Goal: Download file/media

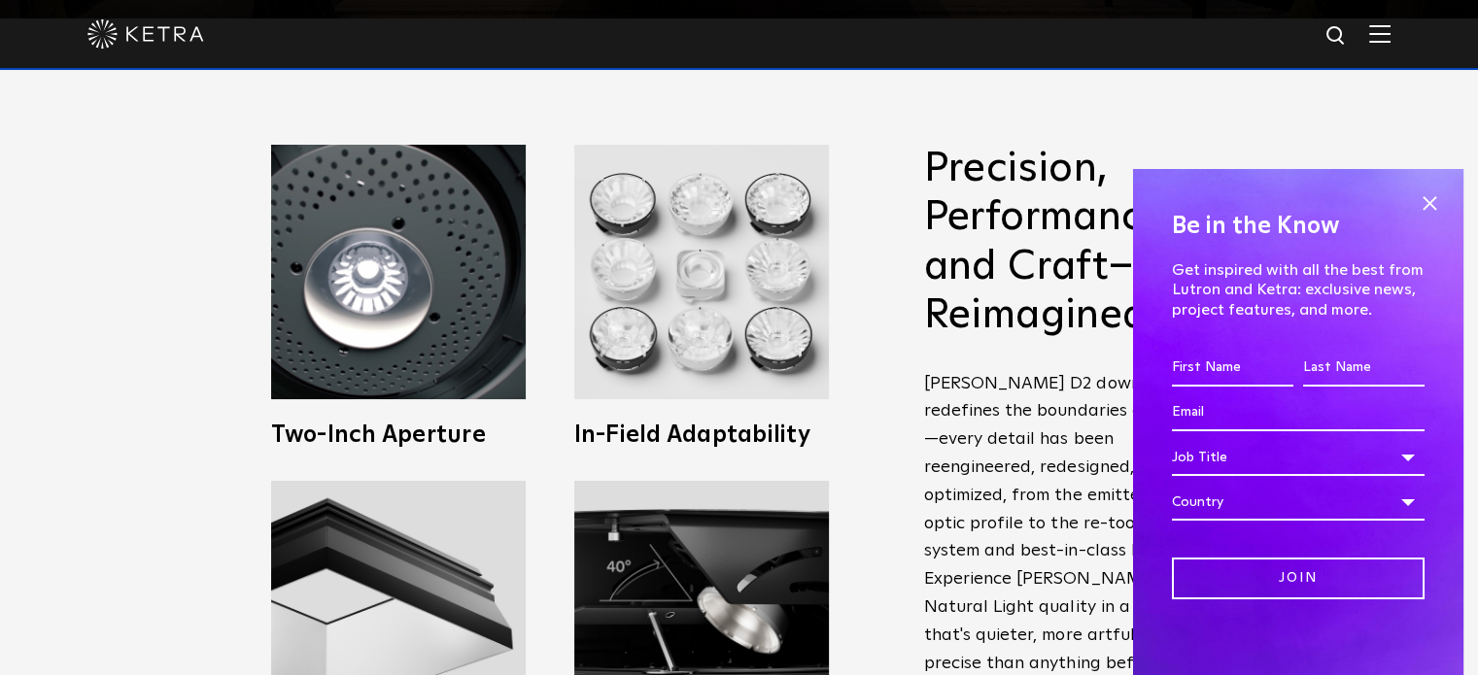
scroll to position [687, 0]
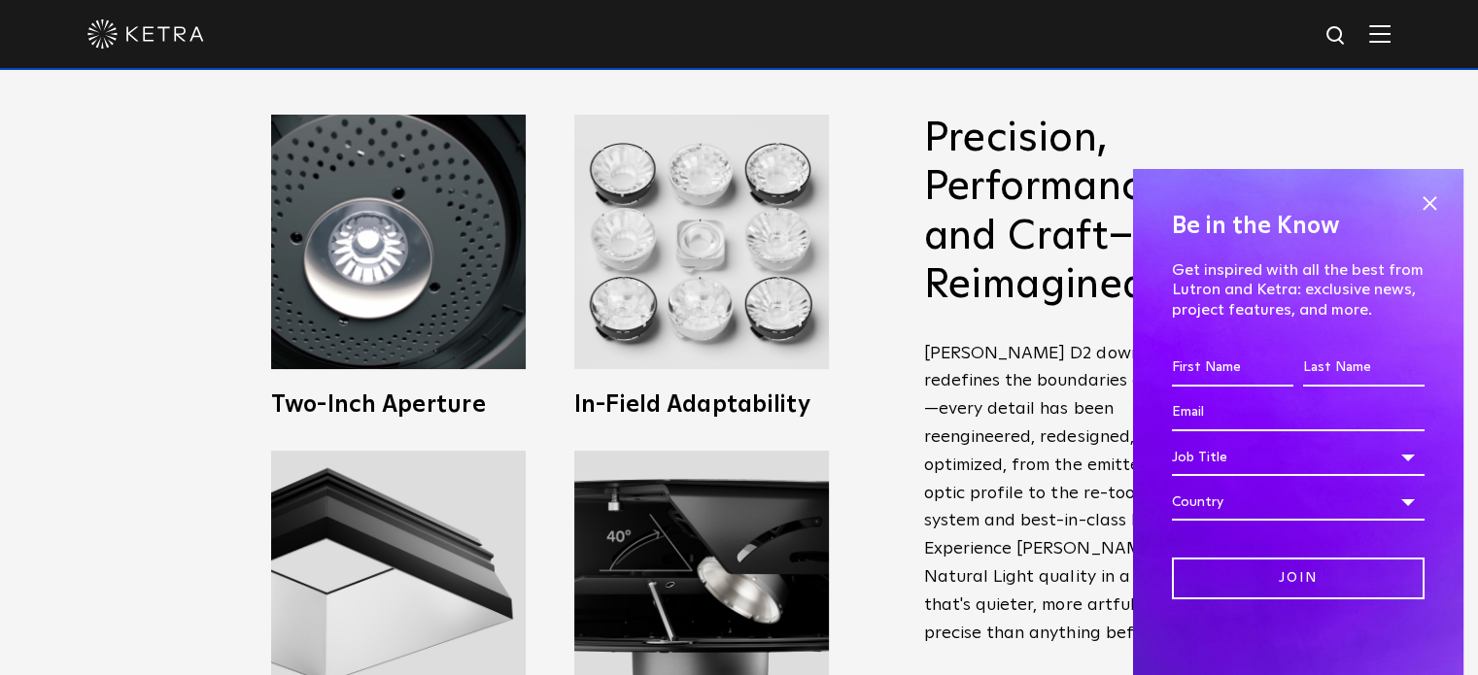
click at [1422, 200] on span at bounding box center [1429, 202] width 29 height 29
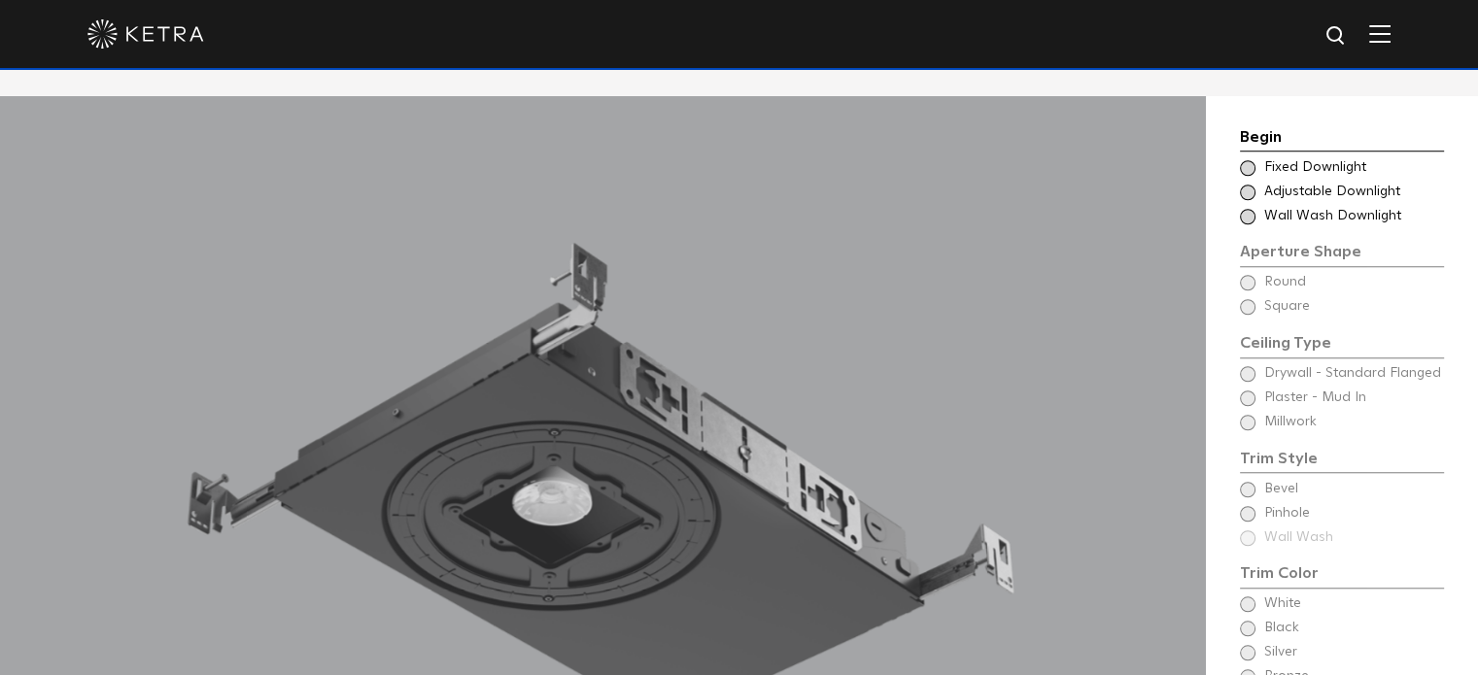
scroll to position [1468, 0]
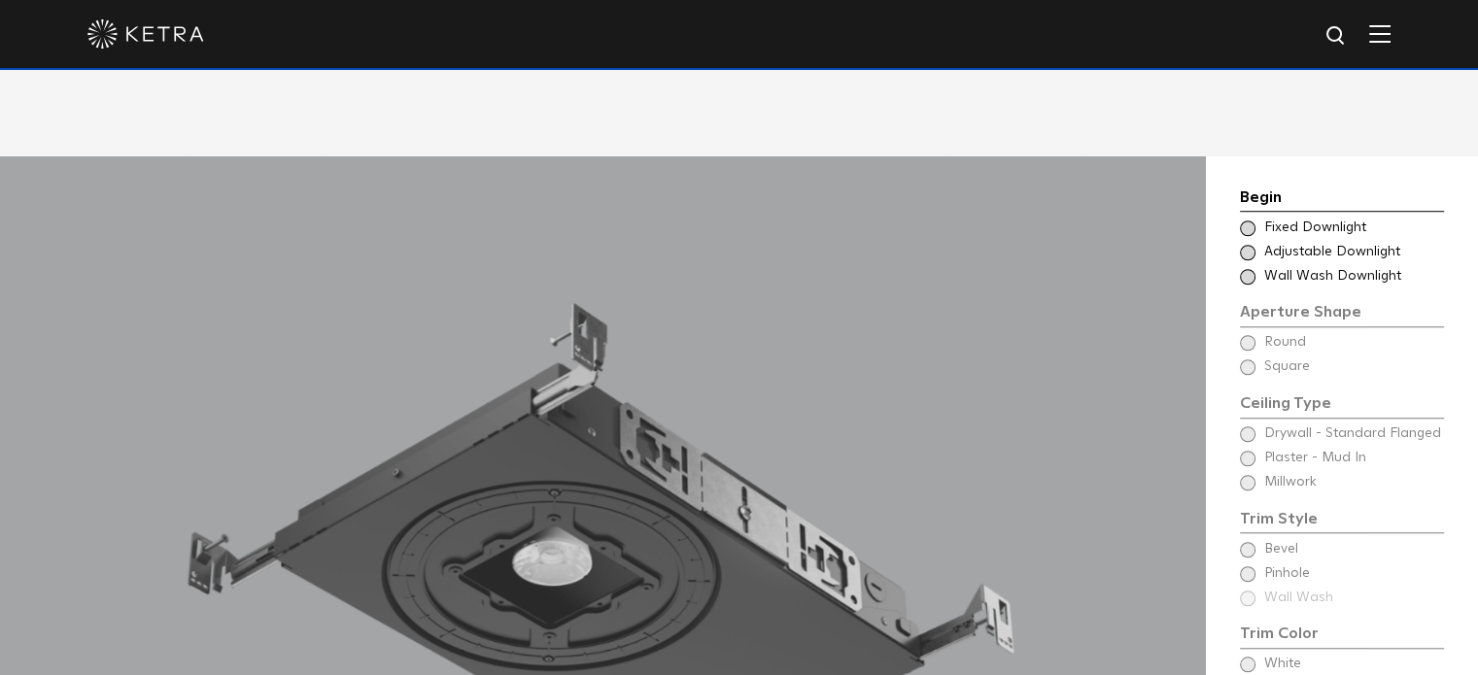
click at [1247, 221] on span at bounding box center [1248, 229] width 16 height 16
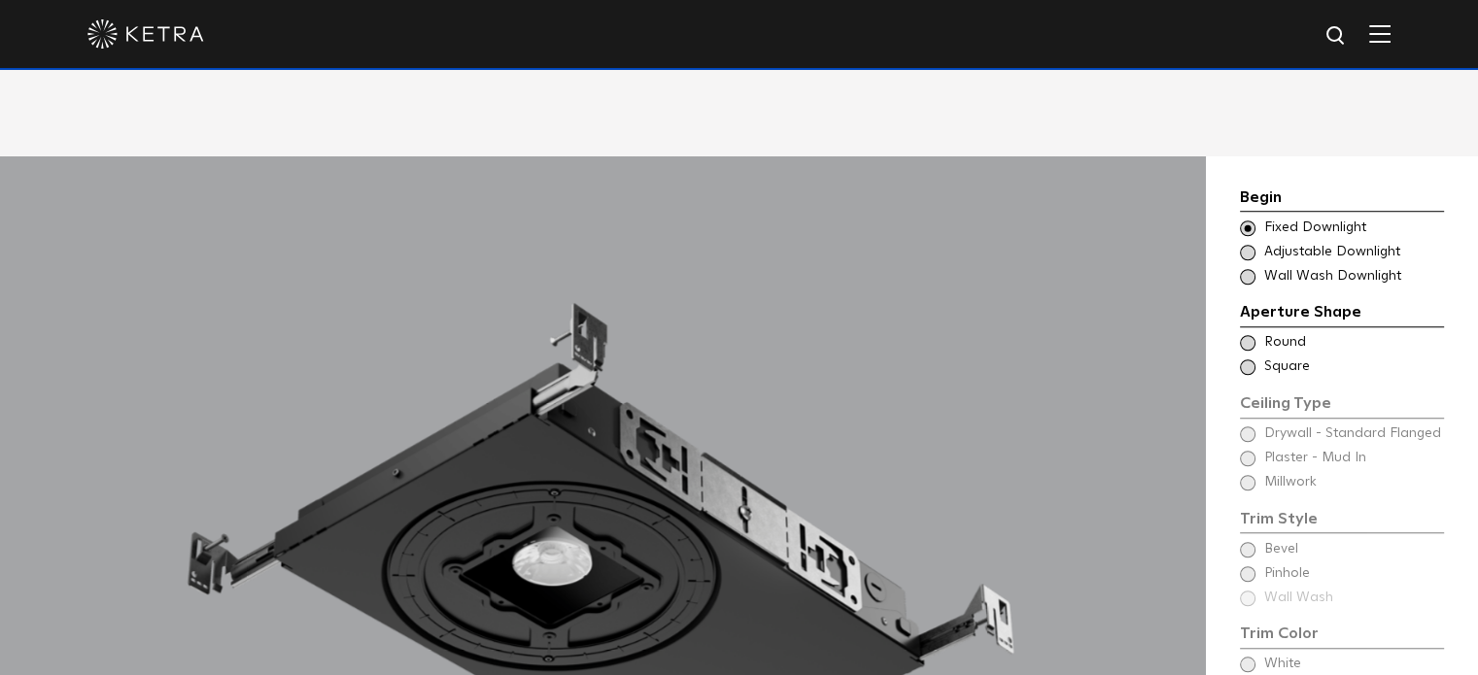
click at [1250, 335] on span at bounding box center [1248, 343] width 16 height 16
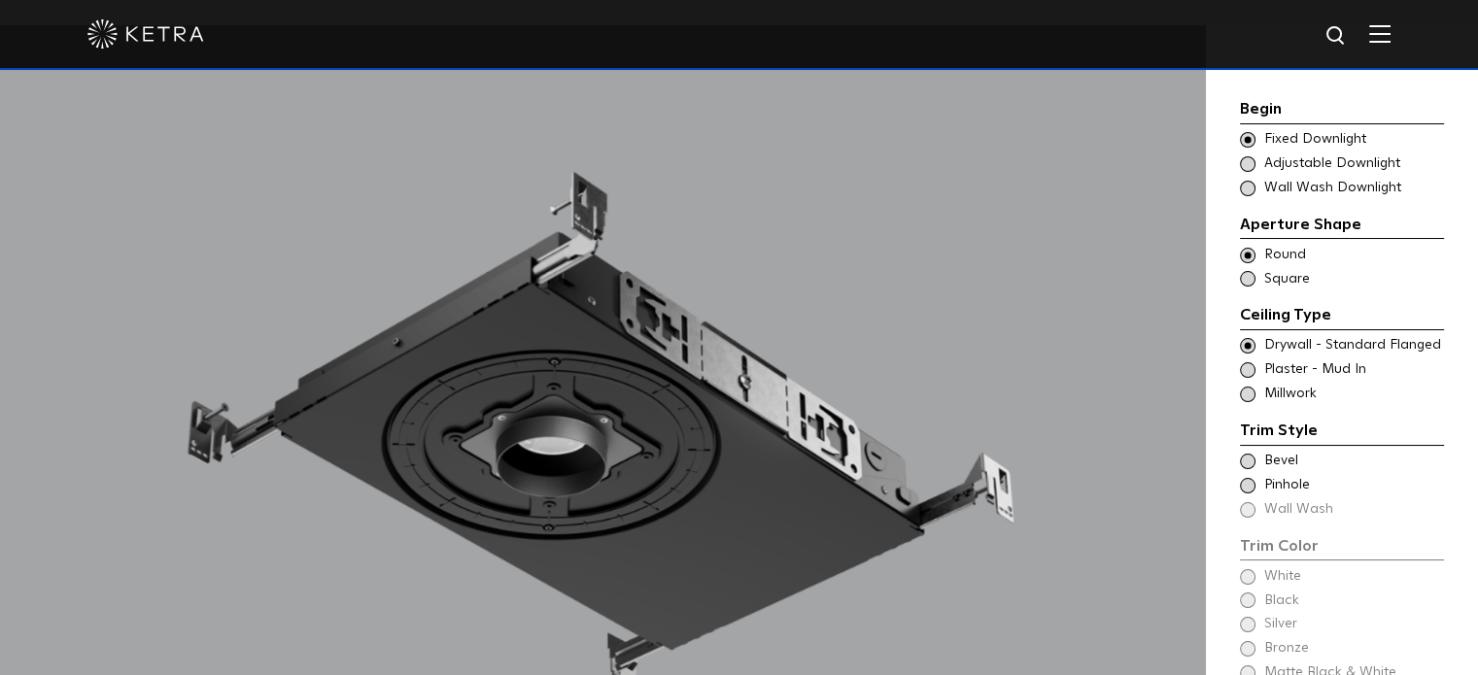
scroll to position [1606, 0]
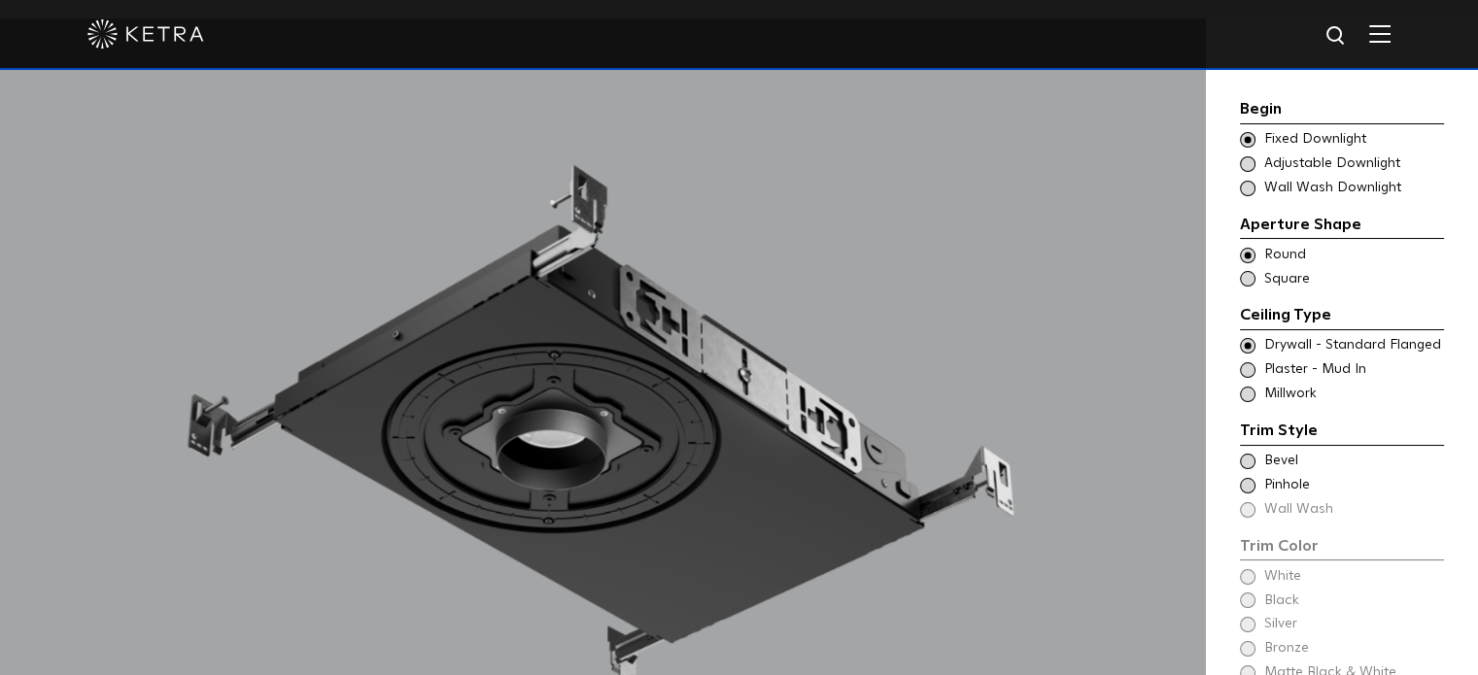
click at [1247, 487] on span at bounding box center [1248, 486] width 16 height 16
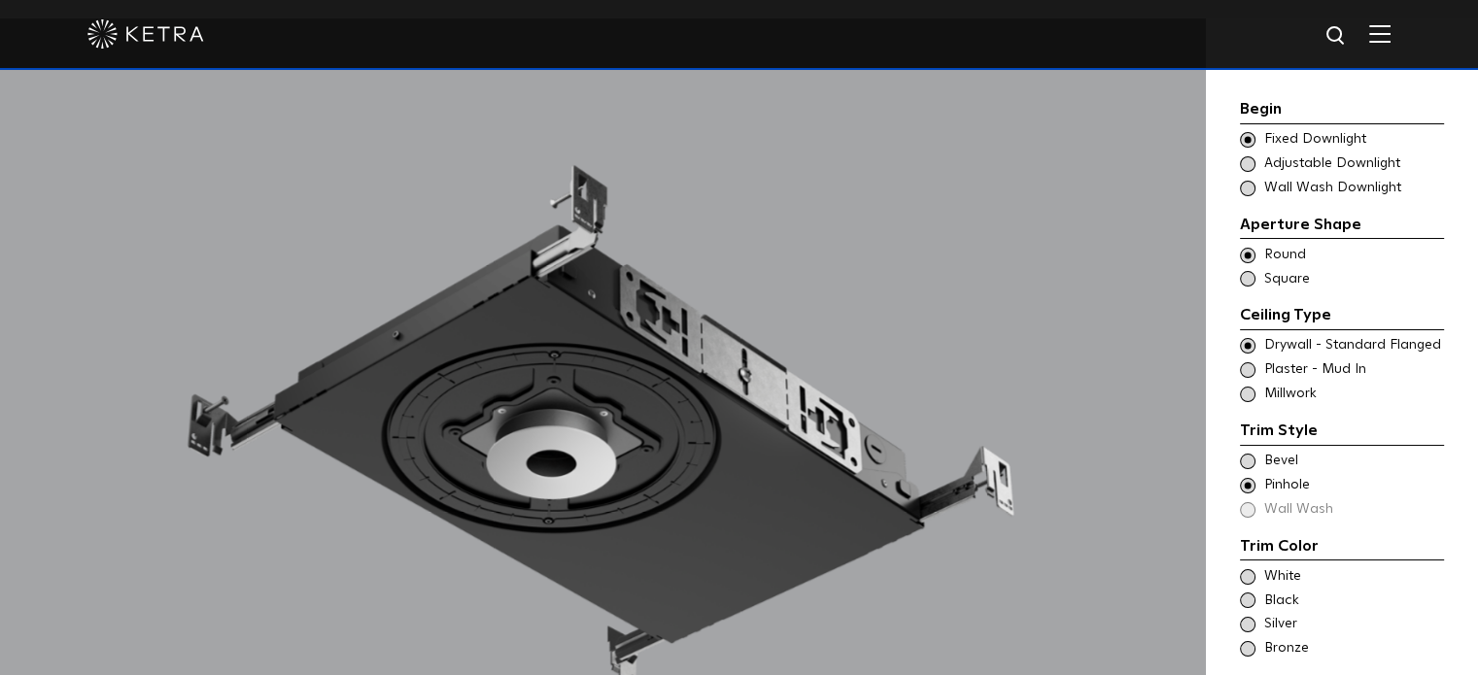
click at [1247, 459] on span at bounding box center [1248, 462] width 16 height 16
click at [1252, 570] on span at bounding box center [1248, 577] width 16 height 16
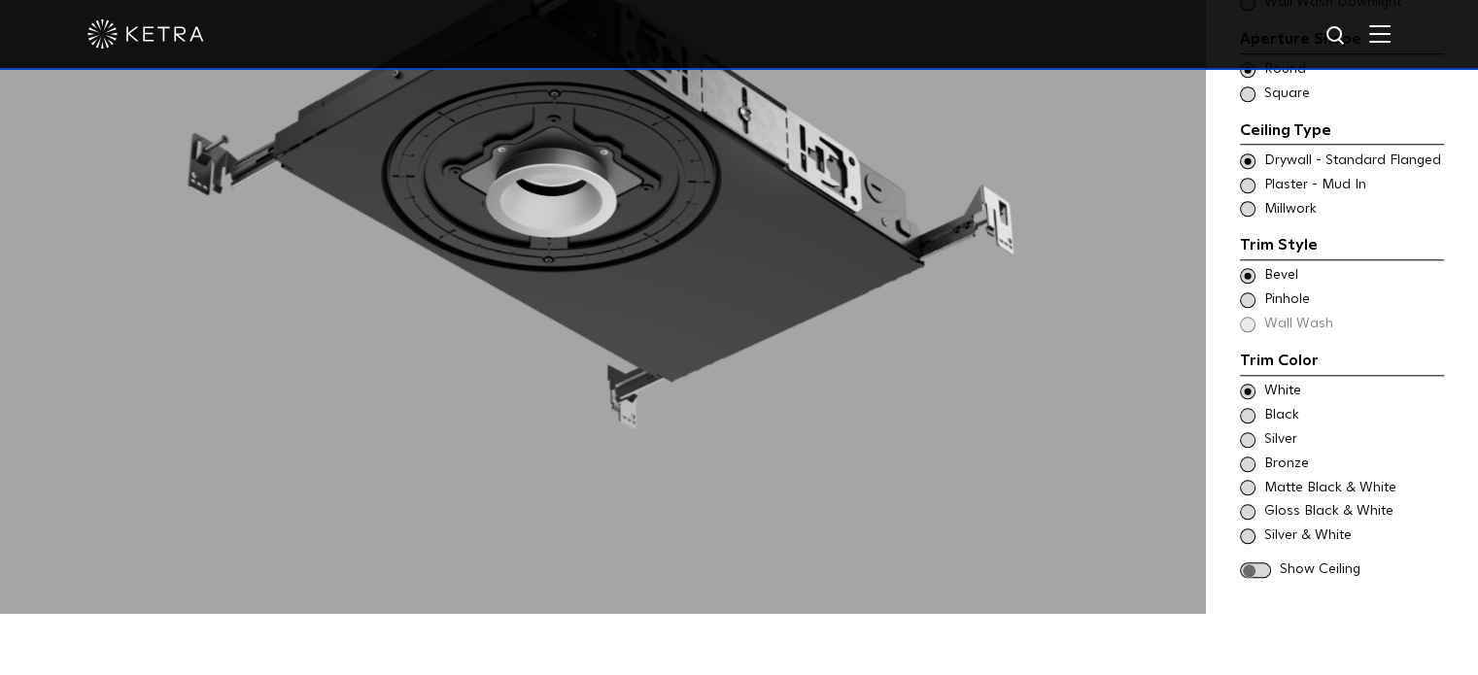
scroll to position [1844, 0]
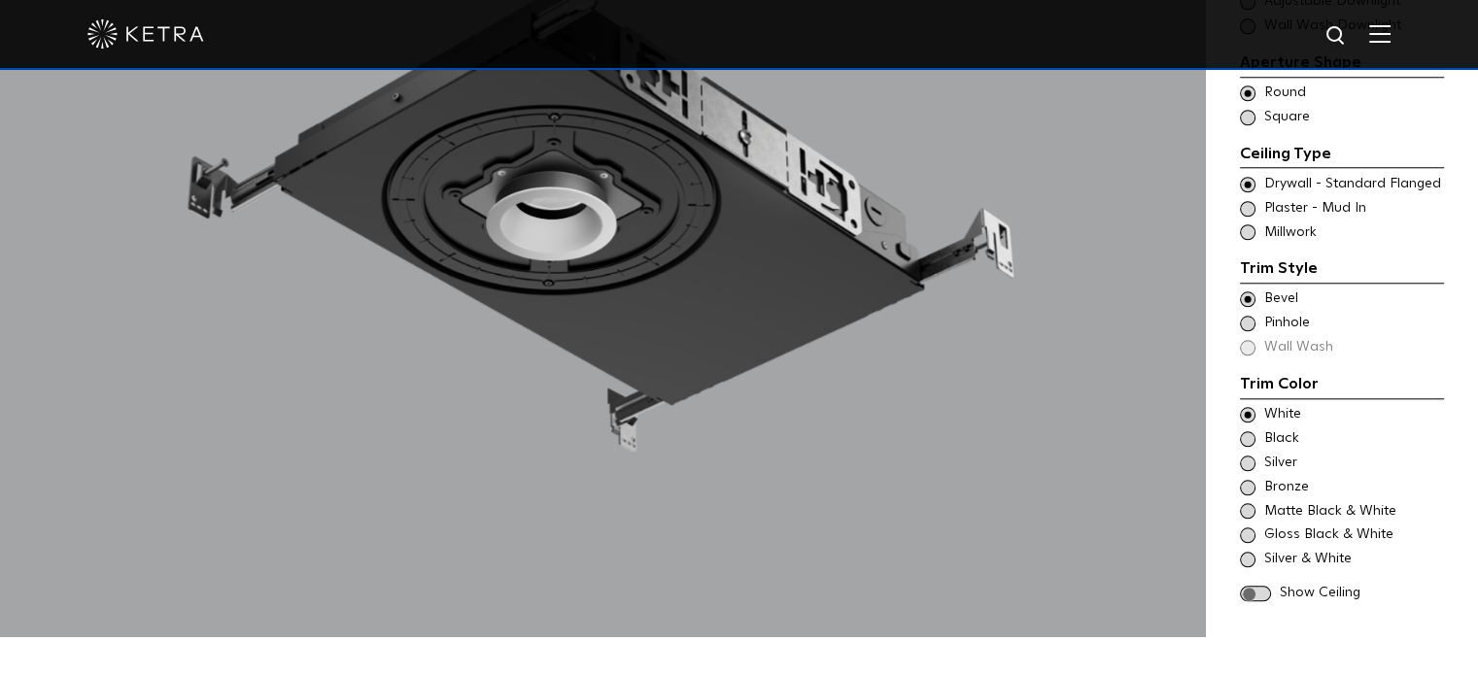
click at [1245, 586] on span at bounding box center [1255, 594] width 31 height 17
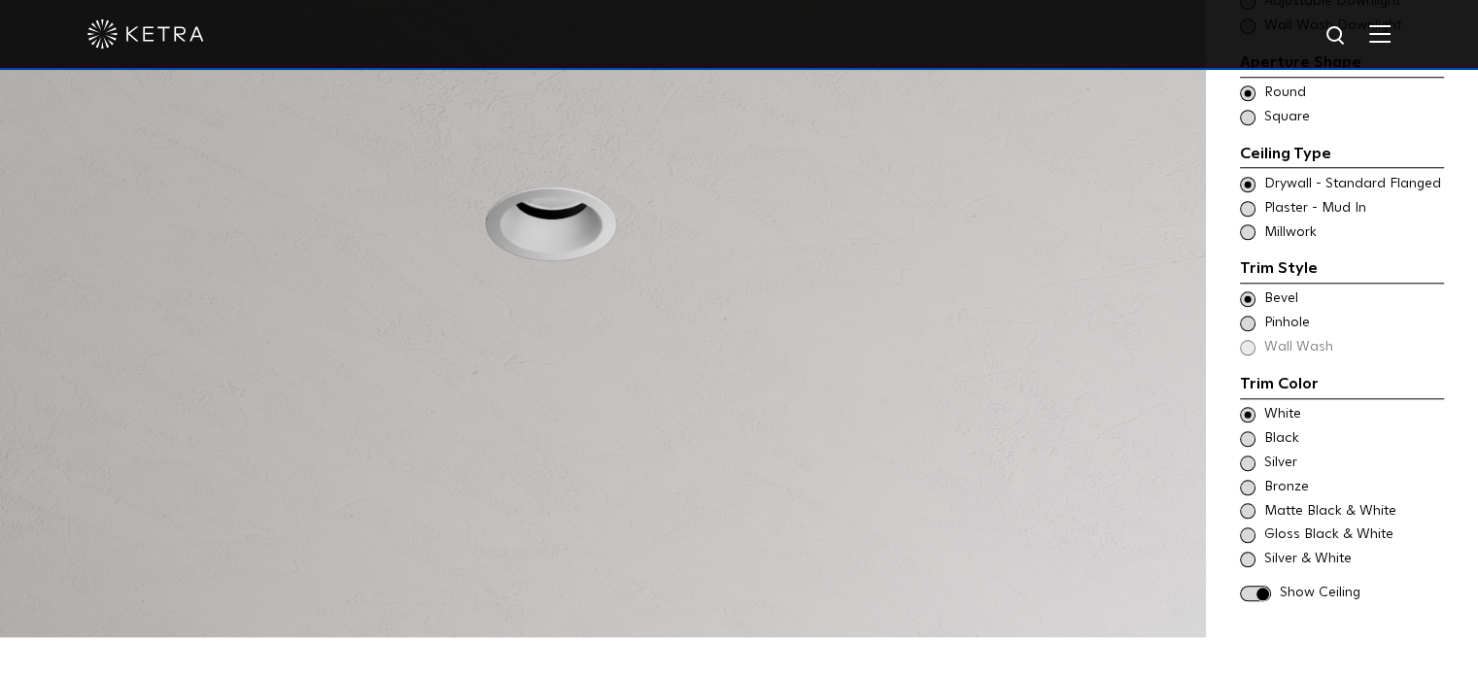
click at [1255, 586] on span at bounding box center [1255, 594] width 31 height 17
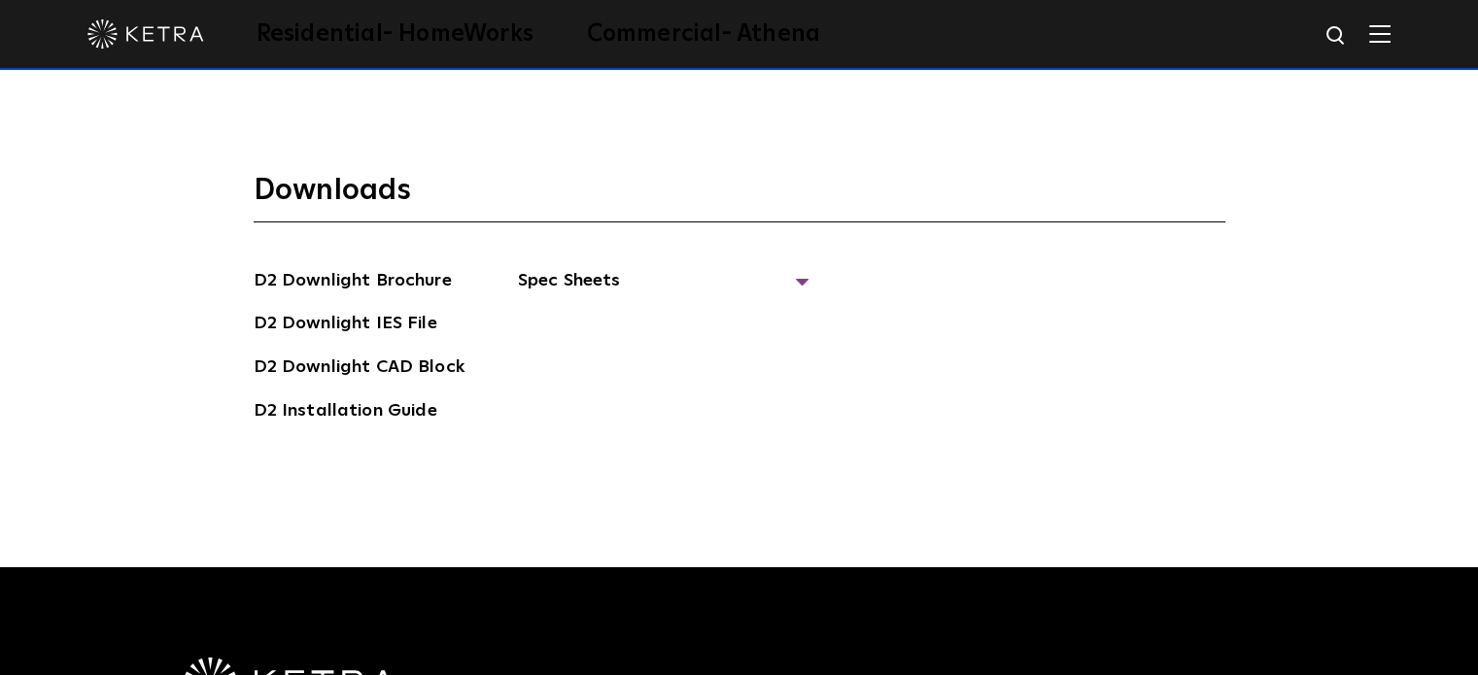
scroll to position [5112, 0]
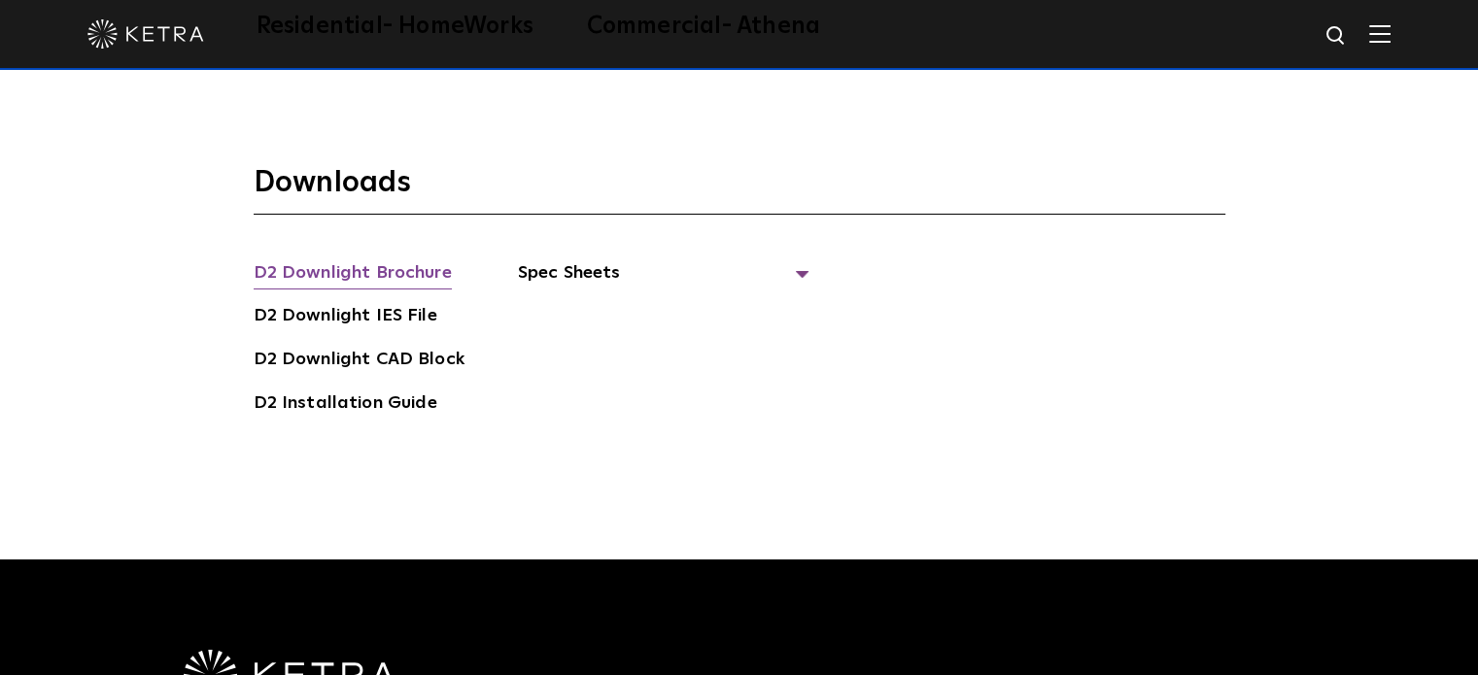
click at [374, 259] on link "D2 Downlight Brochure" at bounding box center [353, 274] width 198 height 31
